Goal: Transaction & Acquisition: Purchase product/service

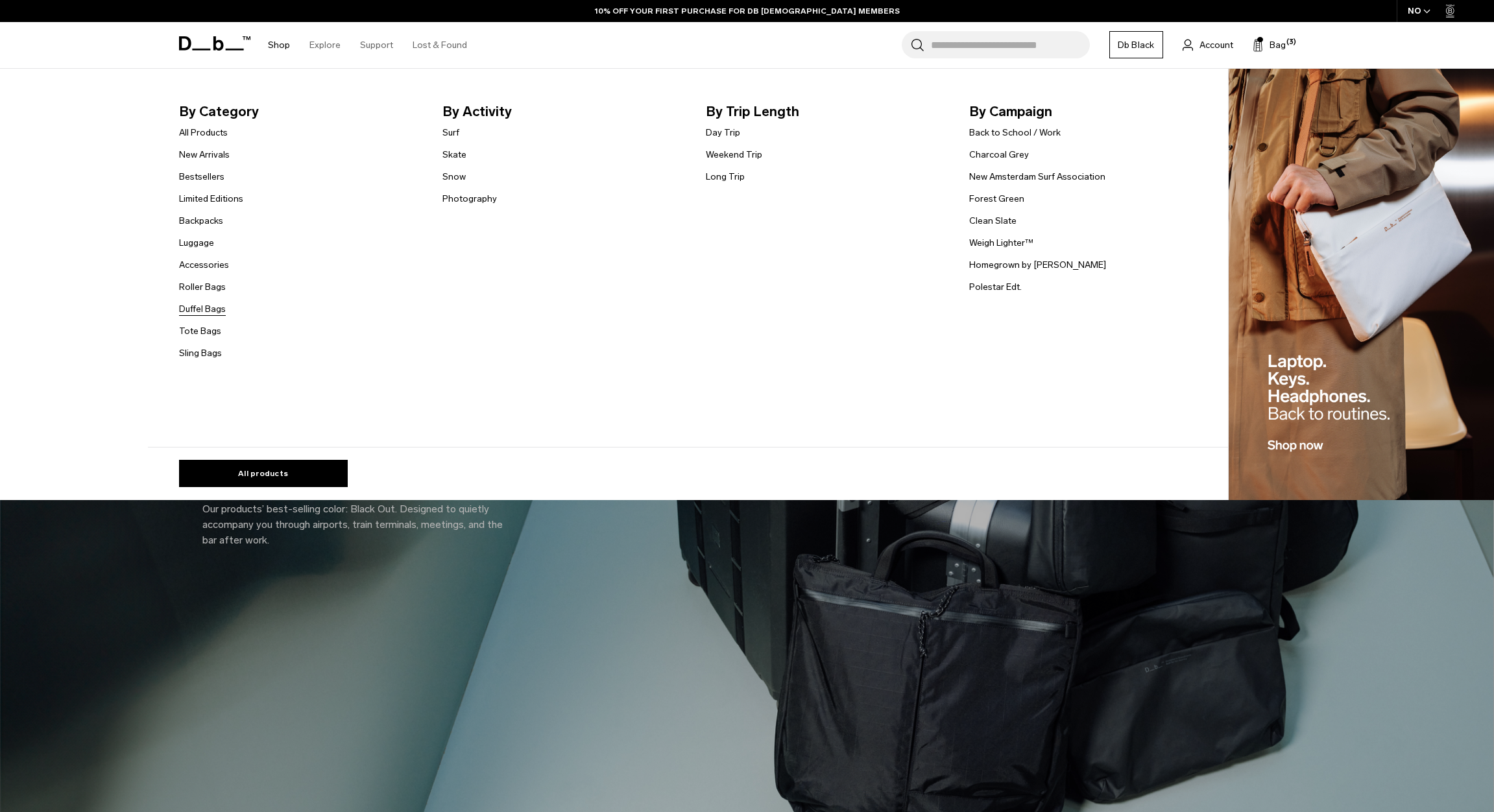
click at [204, 311] on link "Duffel Bags" at bounding box center [203, 309] width 47 height 13
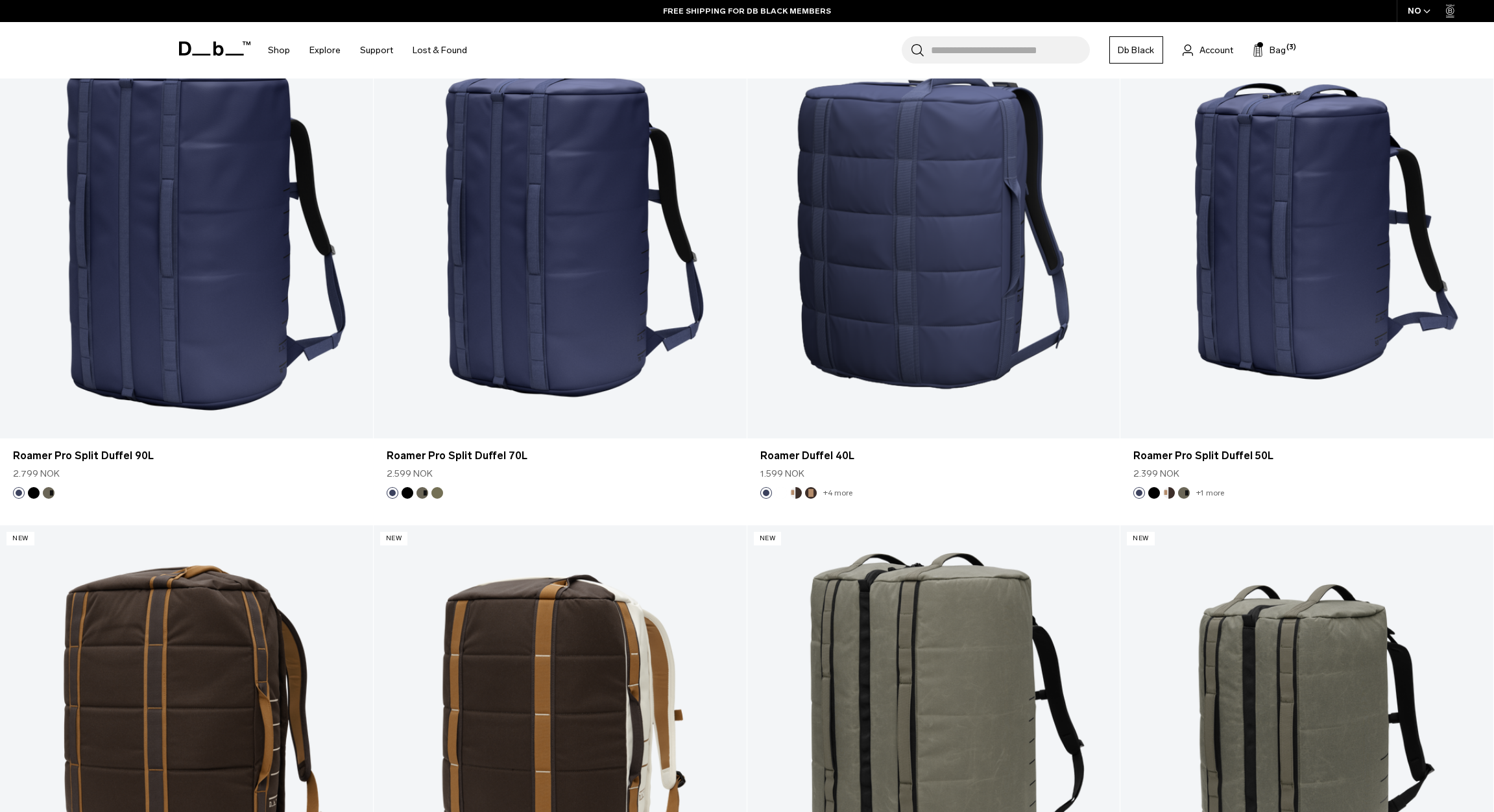
scroll to position [1417, 0]
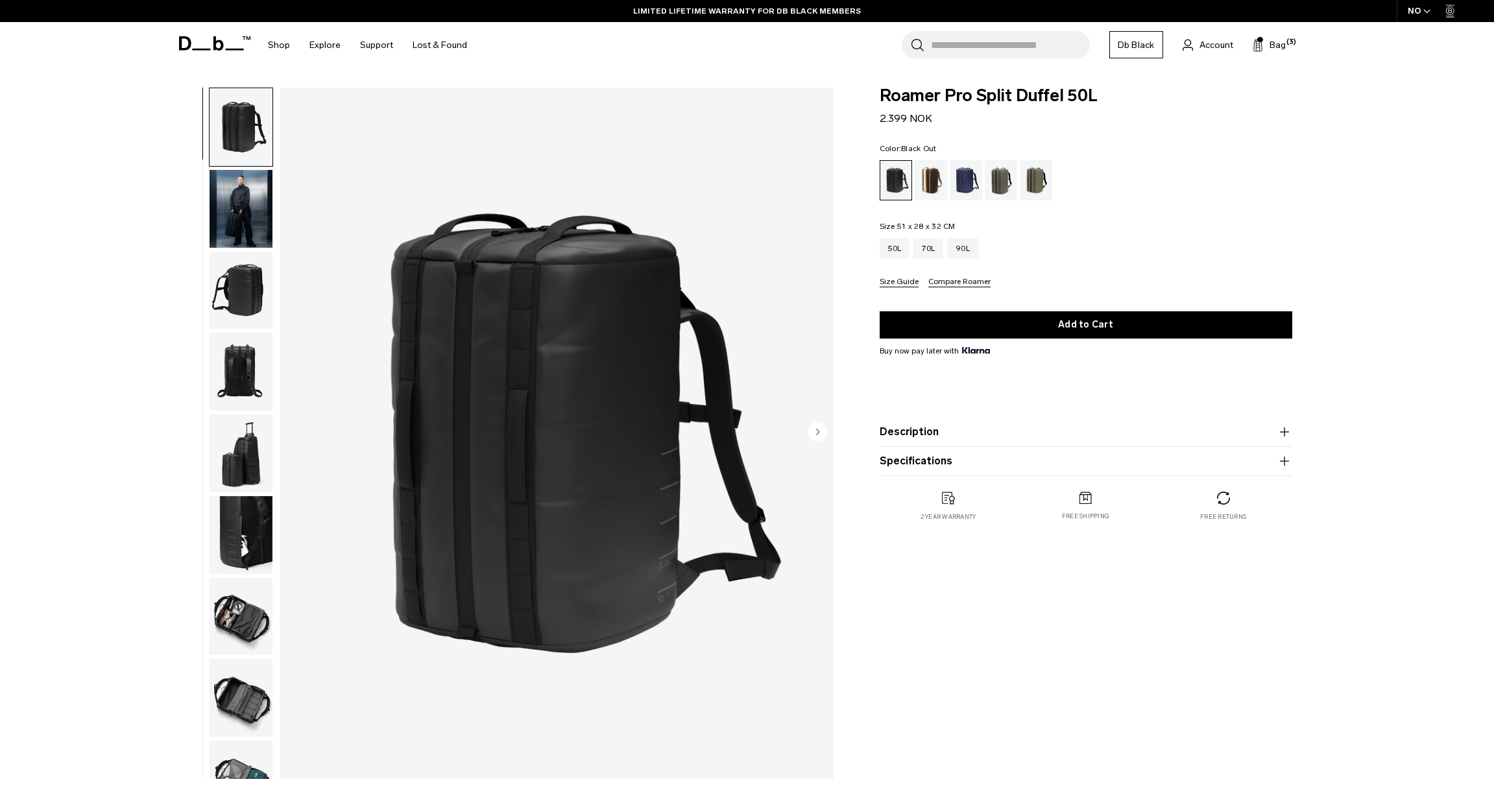
click at [254, 621] on img "button" at bounding box center [241, 616] width 63 height 78
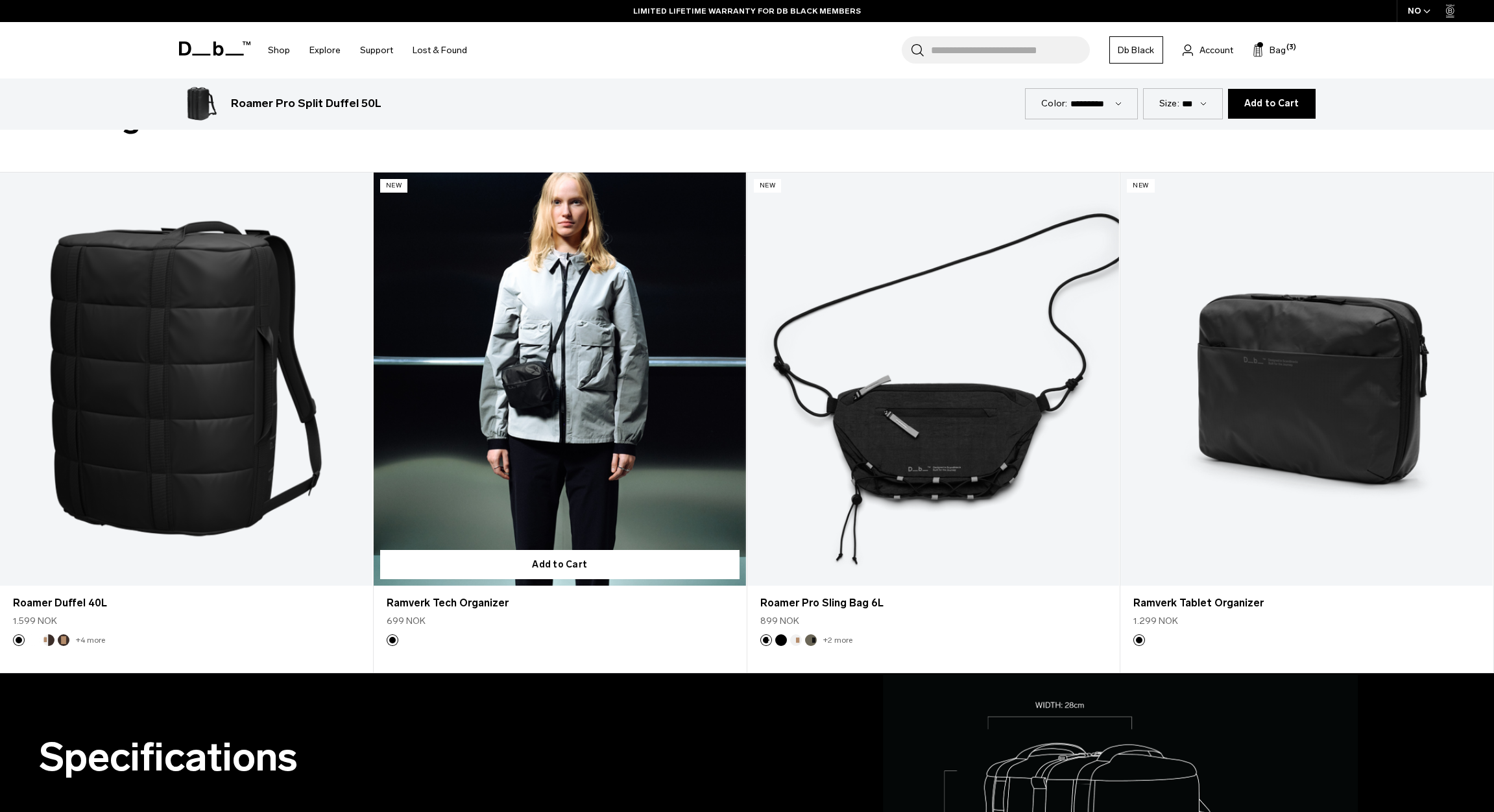
scroll to position [722, 0]
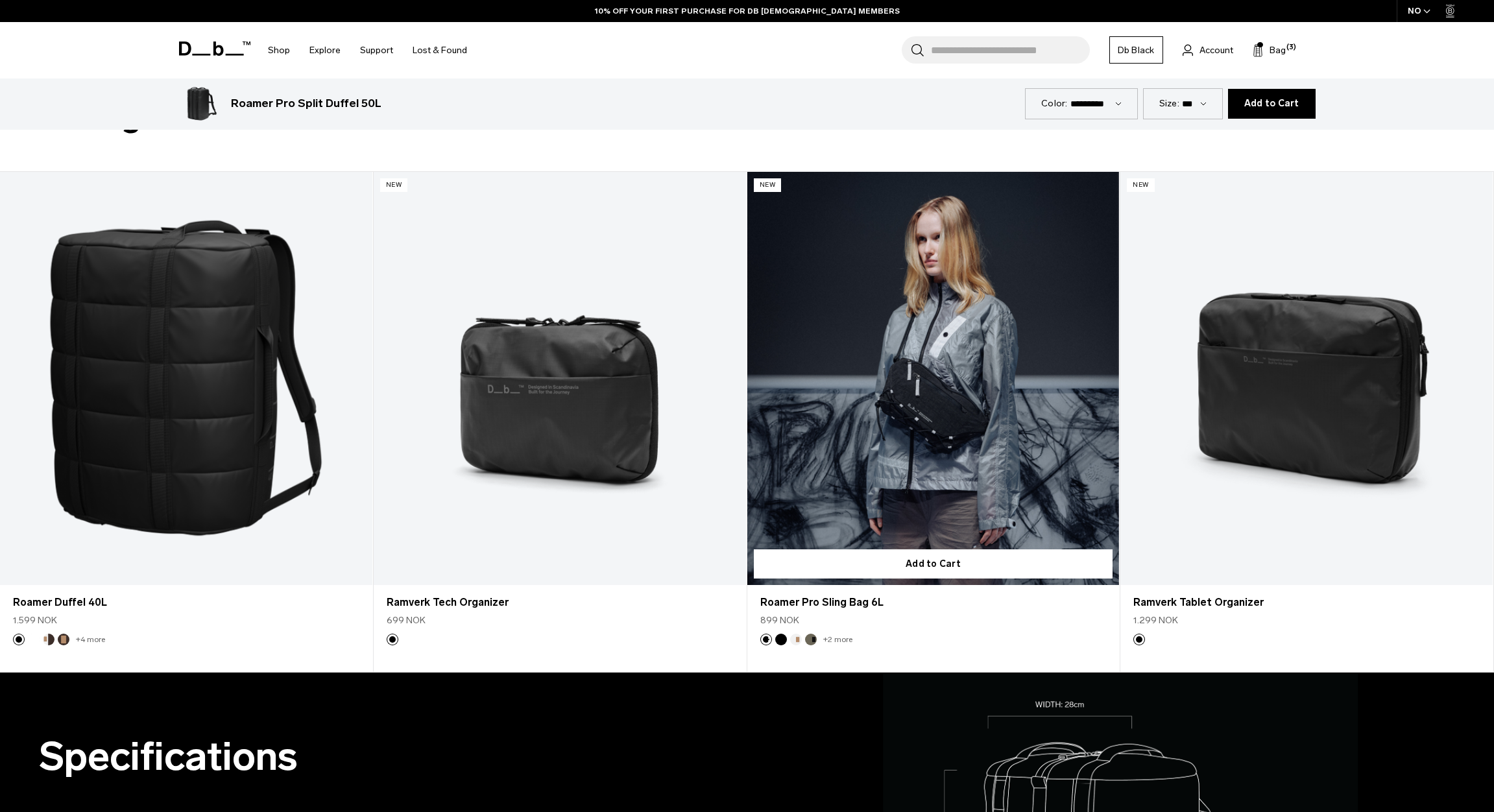
click at [961, 424] on link "Roamer Pro Sling Bag 6L" at bounding box center [933, 378] width 372 height 414
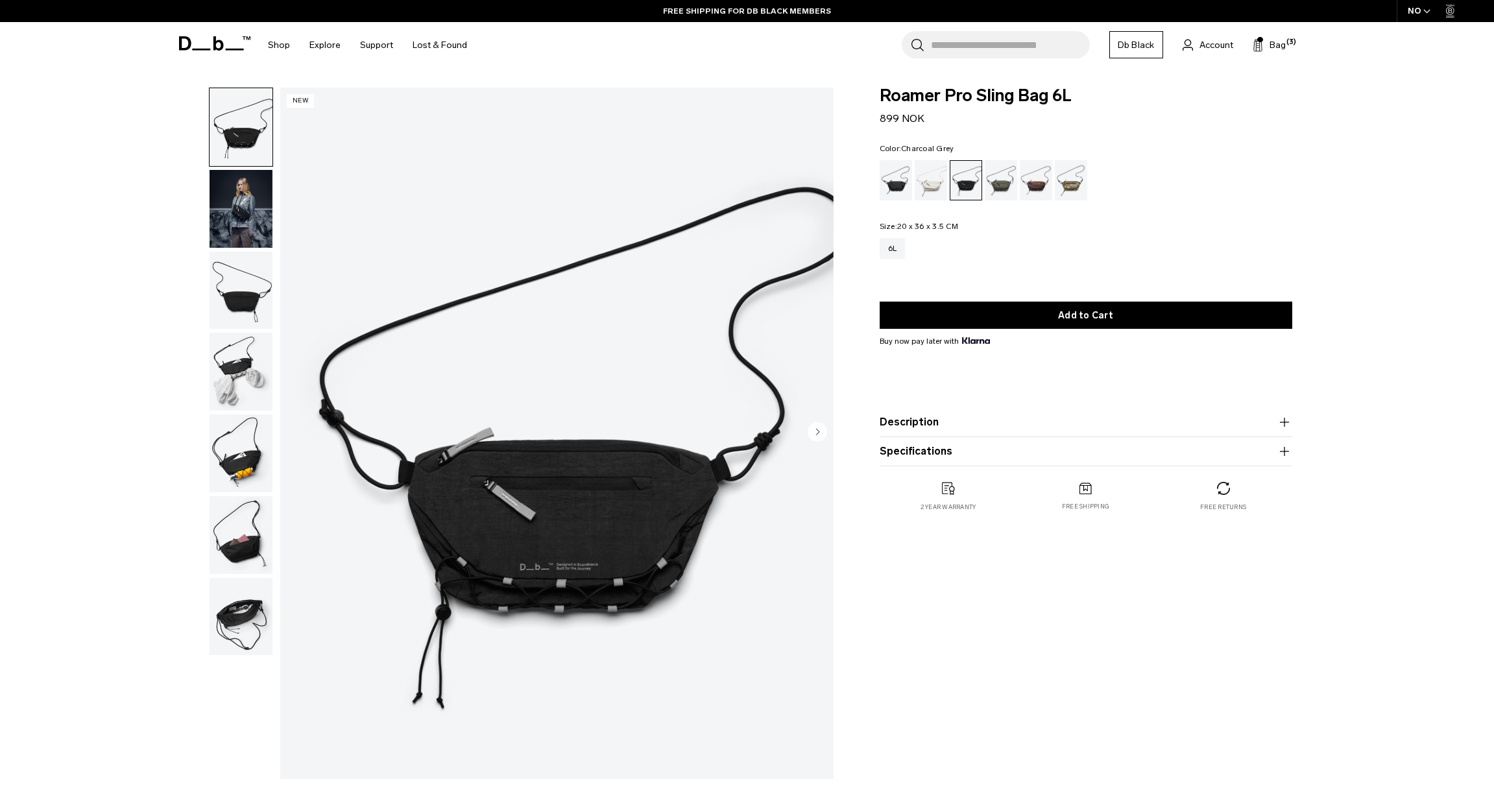
click at [249, 557] on img "button" at bounding box center [241, 535] width 63 height 78
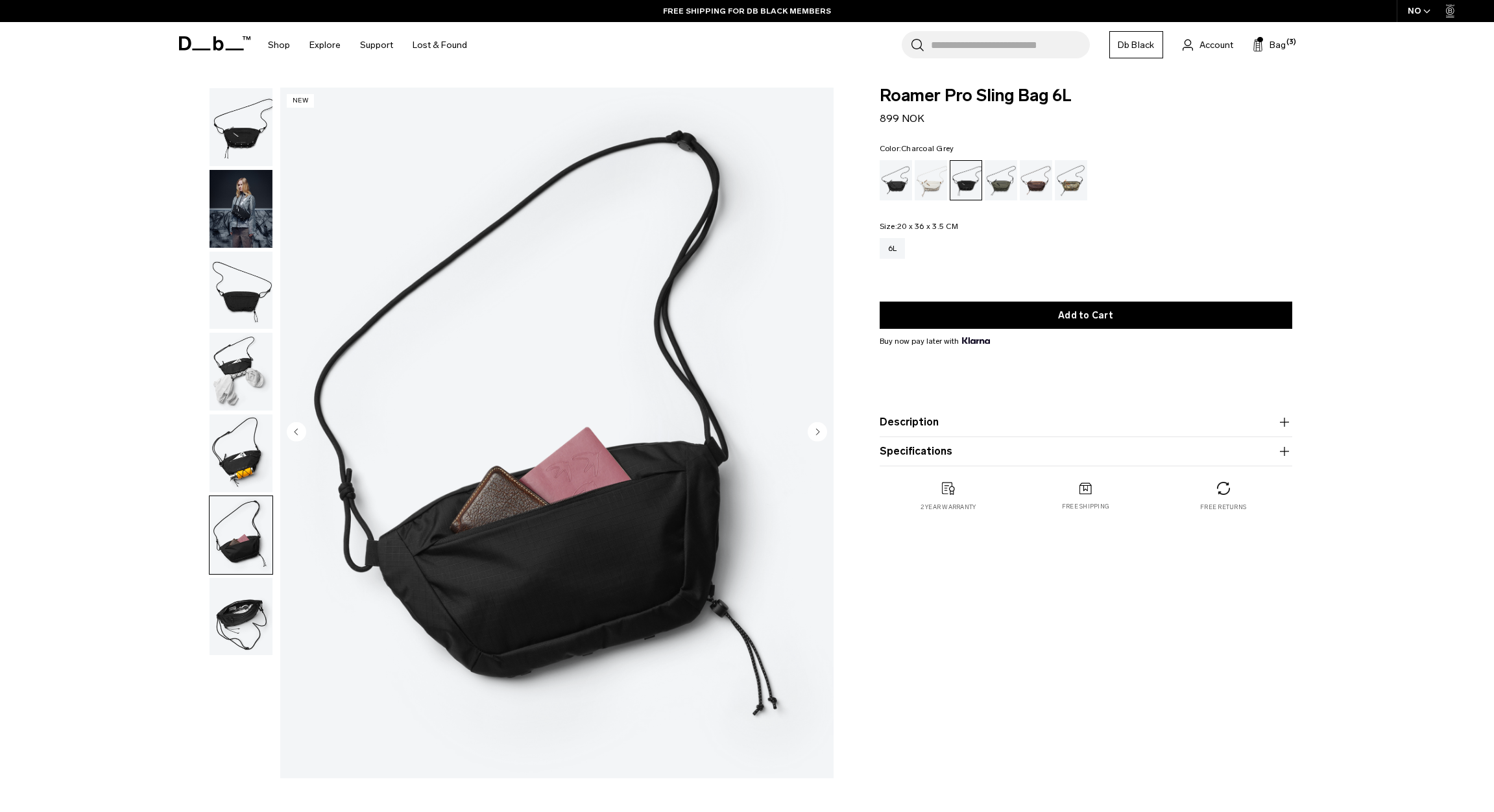
click at [236, 411] on button "button" at bounding box center [241, 371] width 64 height 79
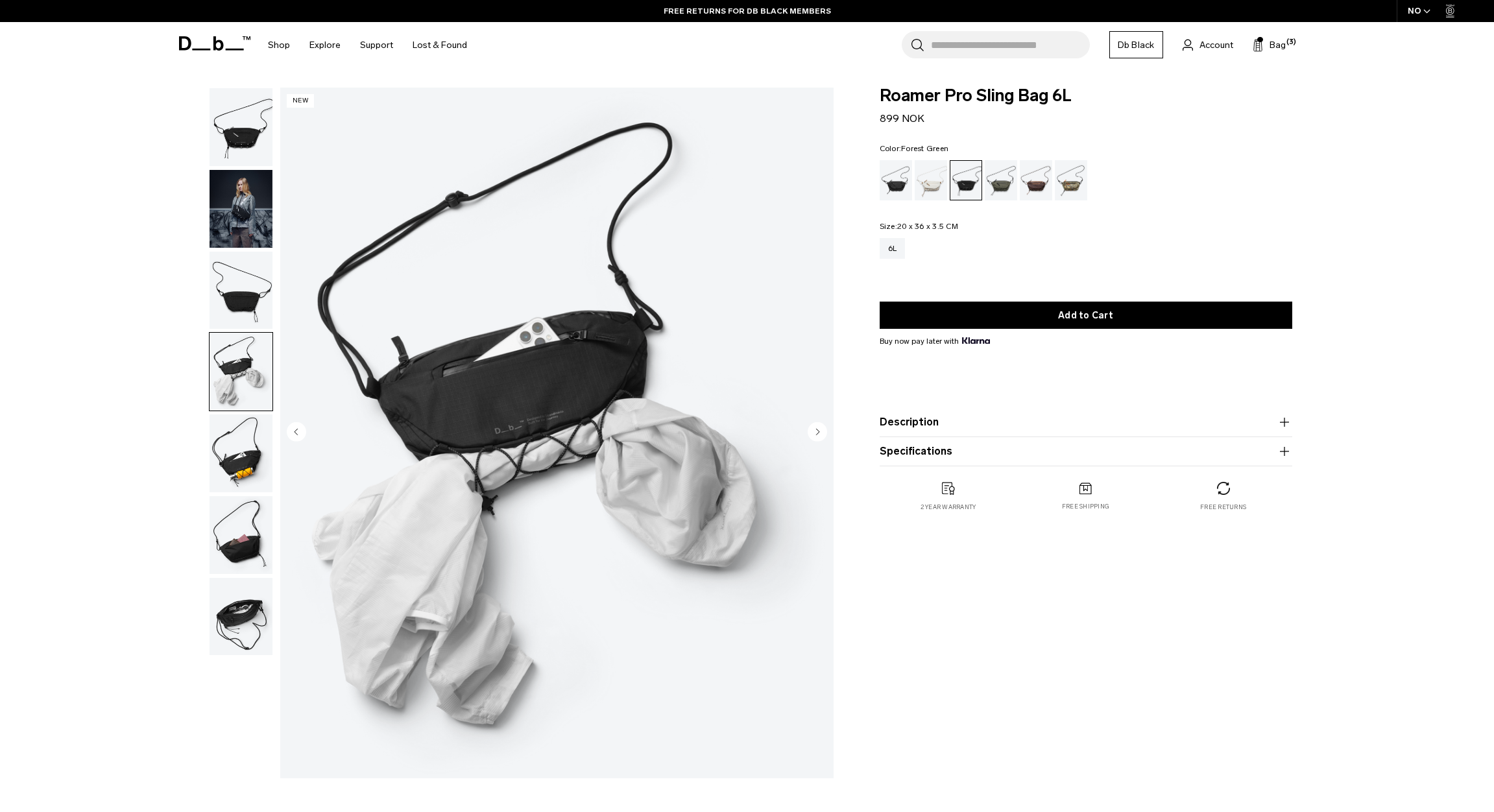
click at [1004, 177] on div "Forest Green" at bounding box center [1001, 180] width 33 height 40
